Goal: Task Accomplishment & Management: Manage account settings

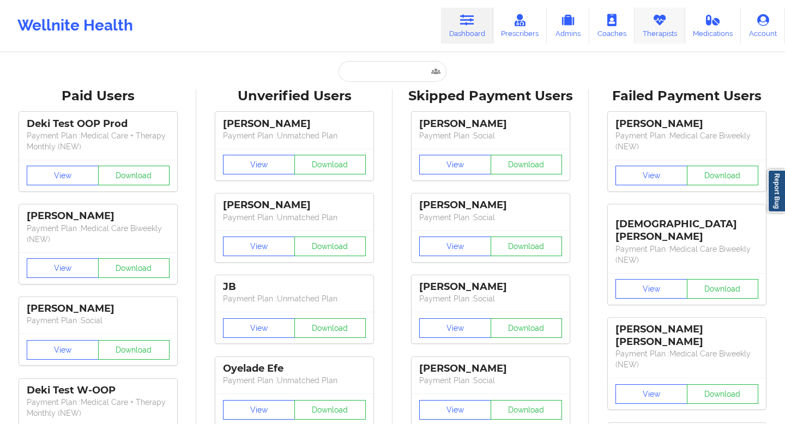
click at [661, 24] on icon at bounding box center [660, 20] width 14 height 12
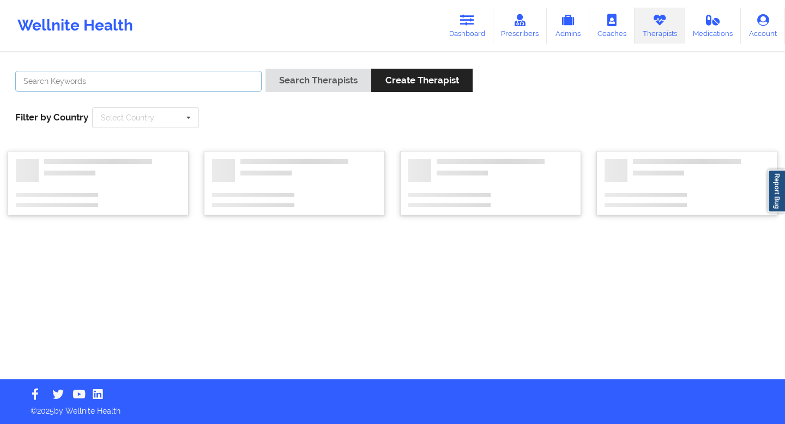
click at [148, 83] on input "text" at bounding box center [138, 81] width 247 height 21
click at [520, 31] on link "Prescribers" at bounding box center [521, 26] width 54 height 36
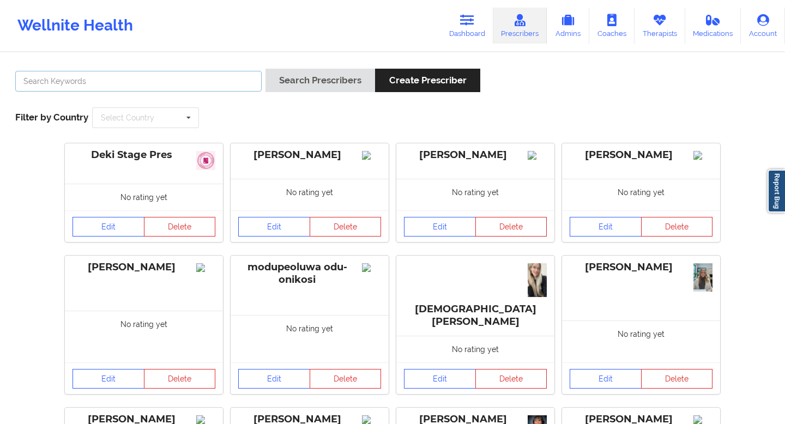
click at [153, 88] on input "text" at bounding box center [138, 81] width 247 height 21
paste input "[EMAIL_ADDRESS][DOMAIN_NAME]"
type input "[EMAIL_ADDRESS][DOMAIN_NAME]"
click at [266, 69] on button "Search Prescribers" at bounding box center [321, 80] width 110 height 23
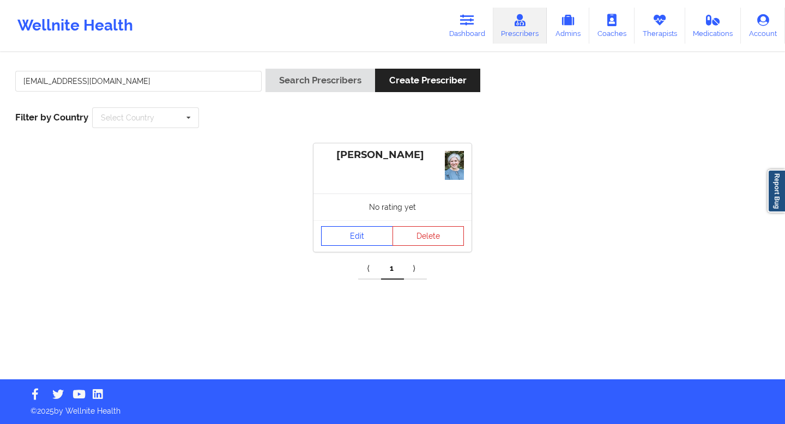
click at [368, 233] on link "Edit" at bounding box center [357, 236] width 72 height 20
